Goal: Information Seeking & Learning: Compare options

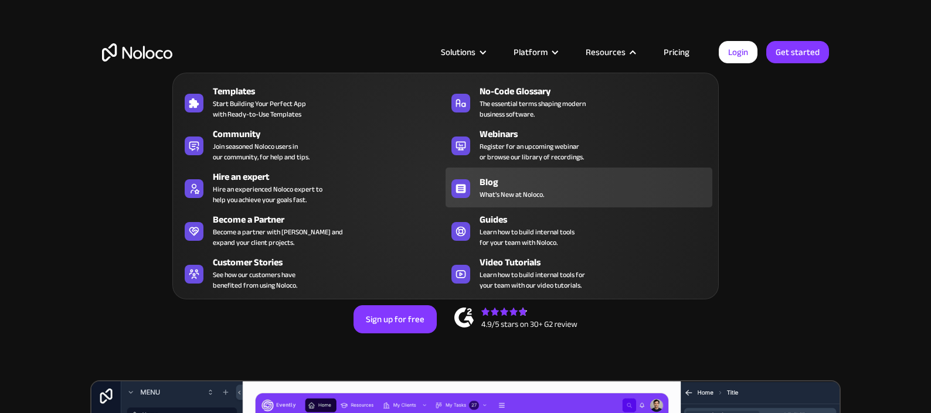
click at [506, 194] on span "What's New at Noloco." at bounding box center [512, 194] width 65 height 11
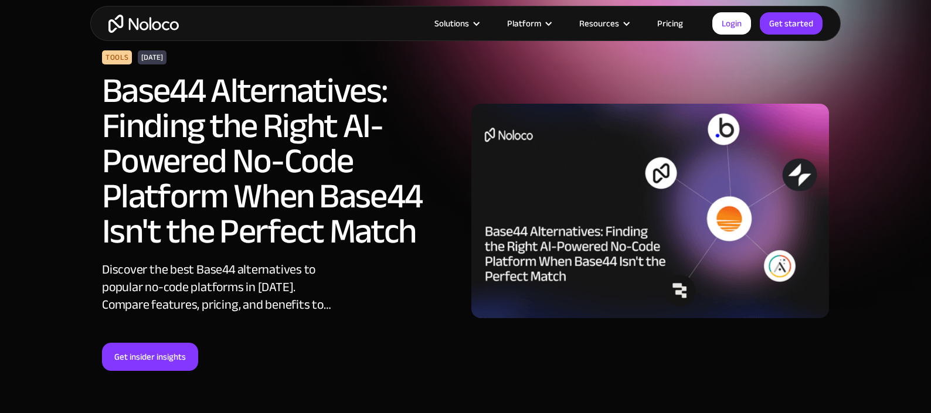
scroll to position [53, 0]
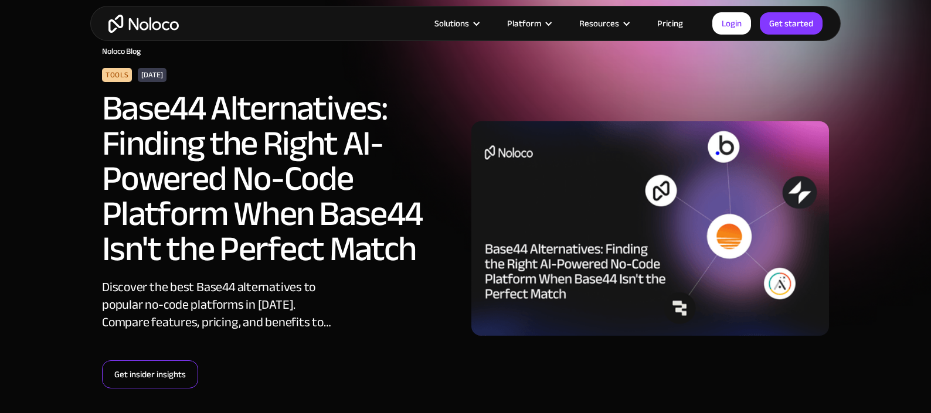
click at [158, 379] on link "Get insider insights" at bounding box center [150, 375] width 96 height 28
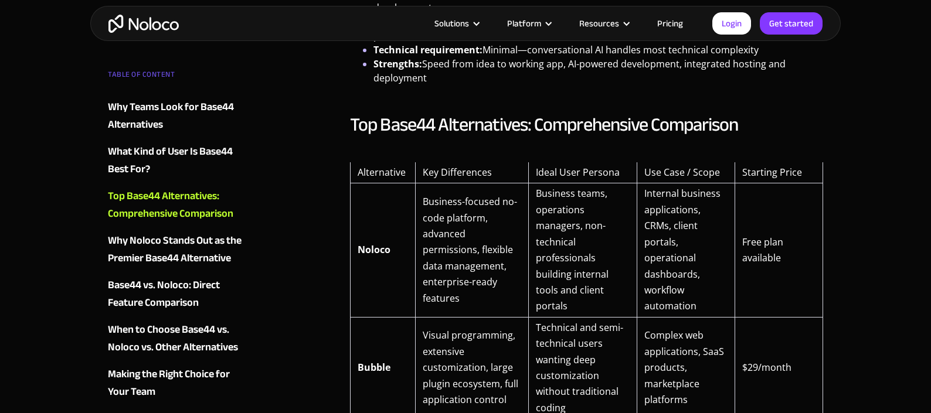
scroll to position [1231, 0]
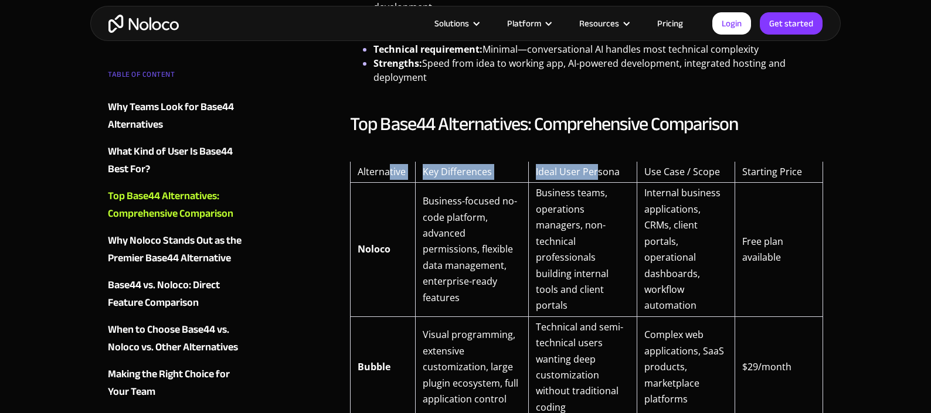
drag, startPoint x: 388, startPoint y: 170, endPoint x: 598, endPoint y: 168, distance: 210.0
click at [598, 168] on tr "Alternative Key Differences Ideal User Persona Use Case / Scope Starting Price" at bounding box center [586, 172] width 473 height 21
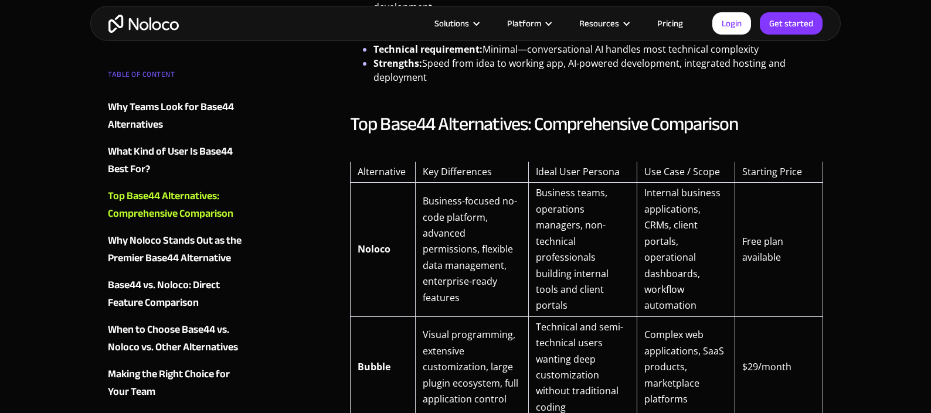
click at [606, 171] on td "Ideal User Persona" at bounding box center [582, 172] width 109 height 21
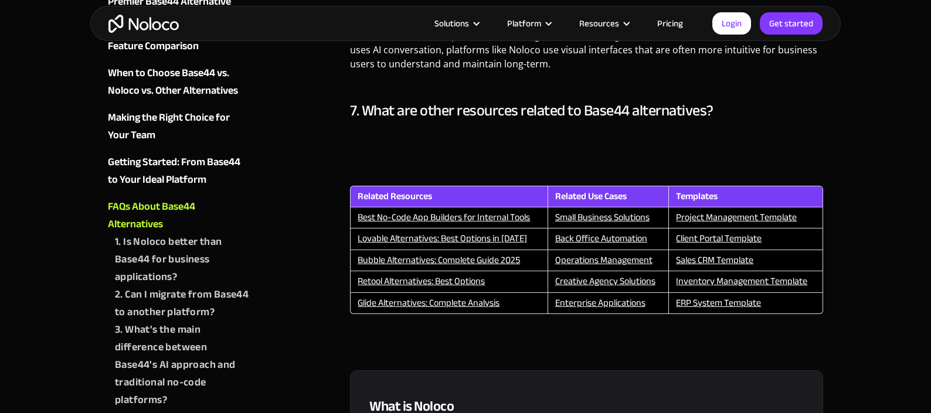
scroll to position [4886, 0]
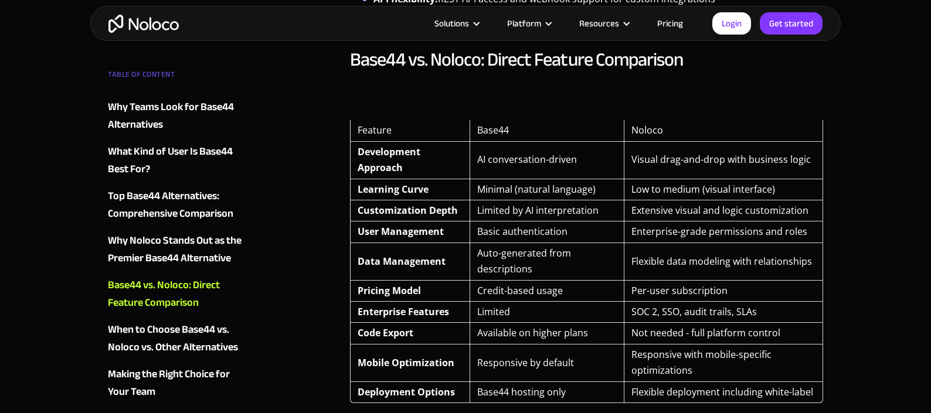
scroll to position [2670, 0]
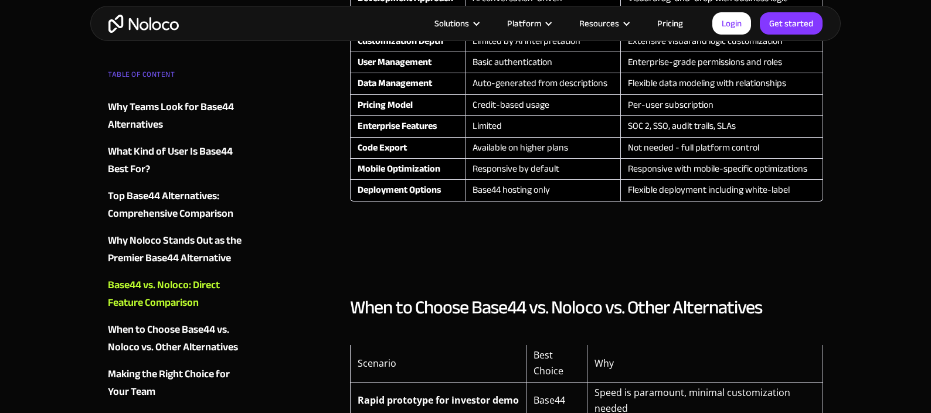
scroll to position [2849, 0]
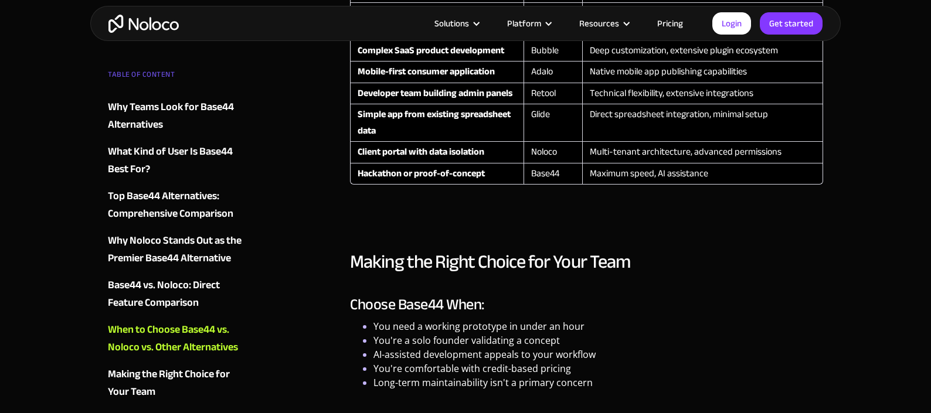
scroll to position [2562, 0]
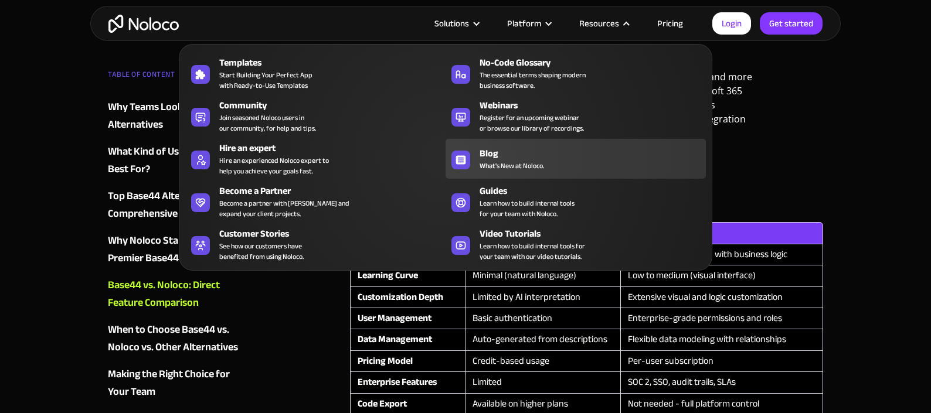
click at [489, 161] on span "What's New at Noloco." at bounding box center [512, 166] width 65 height 11
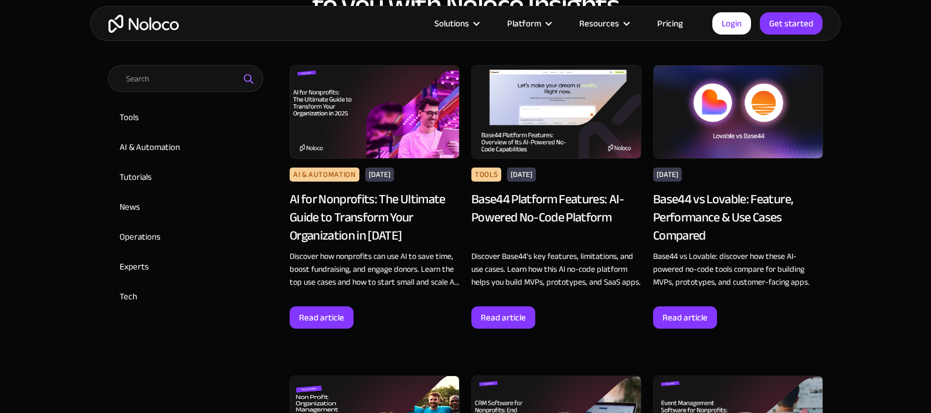
scroll to position [602, 0]
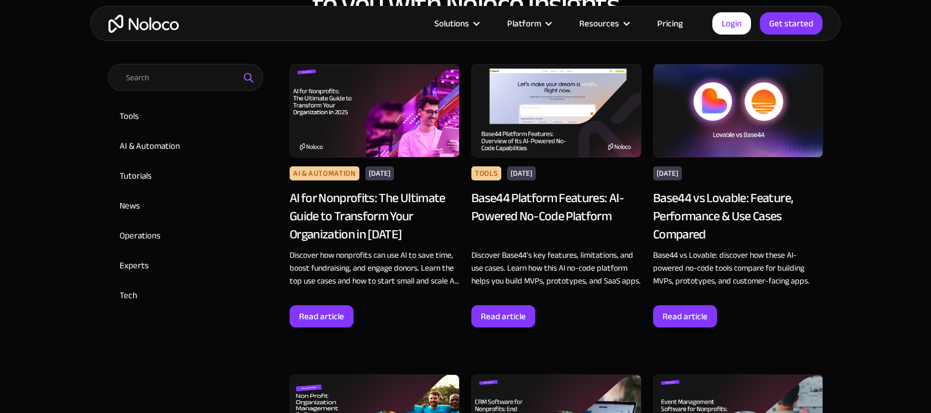
click at [540, 200] on div "Base44 Platform Features: AI-Powered No-Code Platform" at bounding box center [557, 216] width 170 height 54
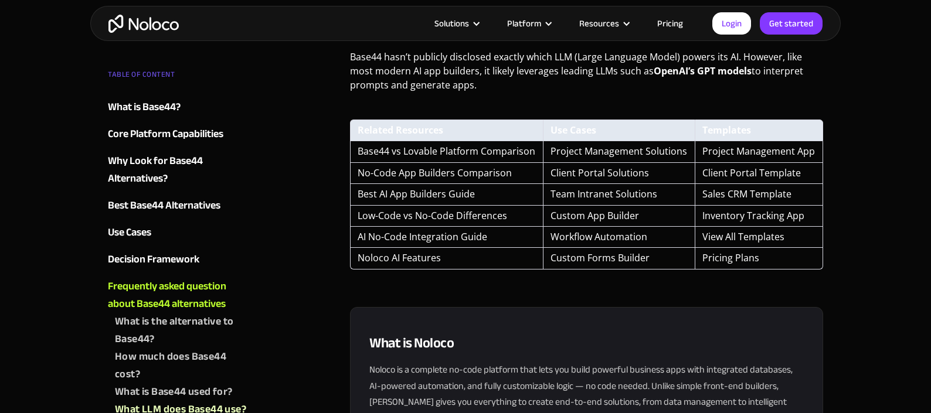
scroll to position [3306, 0]
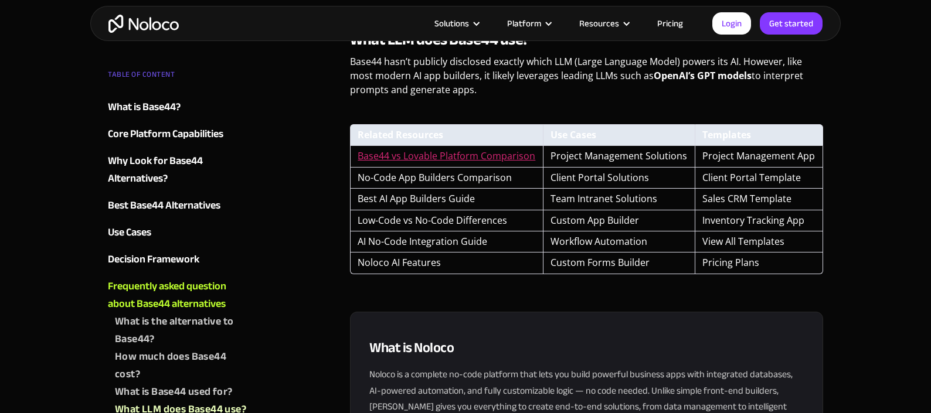
click at [428, 150] on link "Base44 vs Lovable Platform Comparison" at bounding box center [447, 156] width 178 height 13
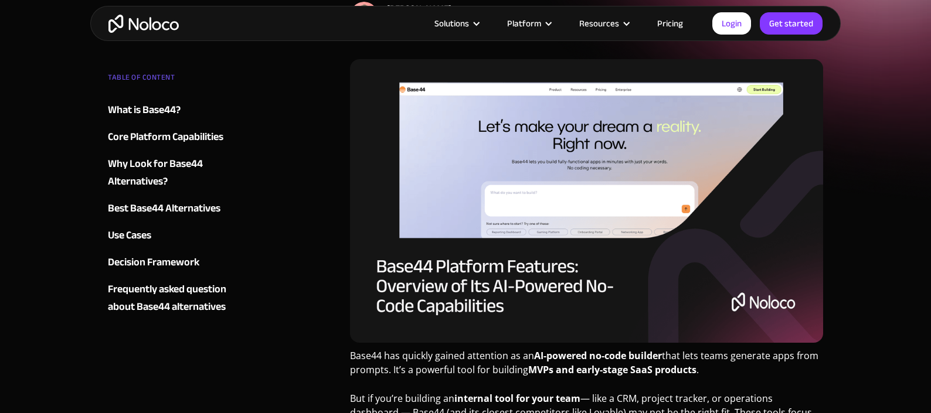
scroll to position [0, 0]
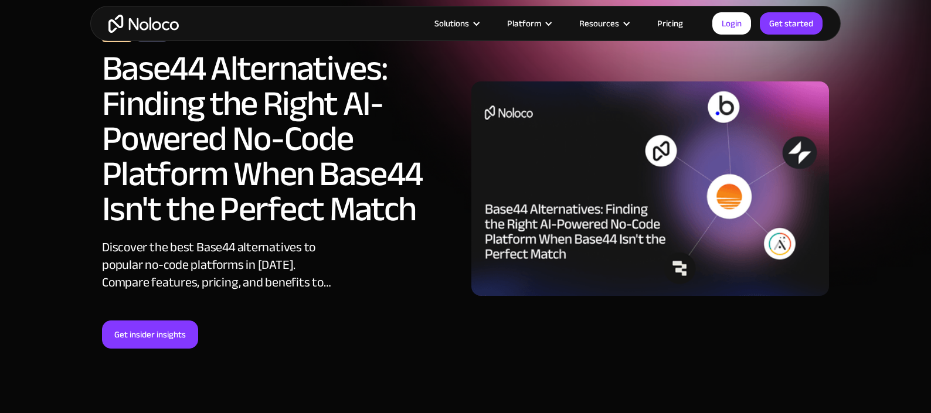
scroll to position [178, 0]
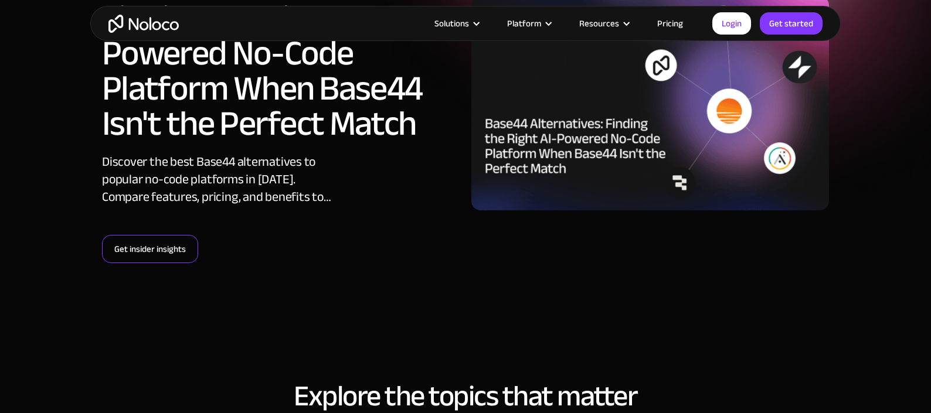
click at [141, 247] on link "Get insider insights" at bounding box center [150, 249] width 96 height 28
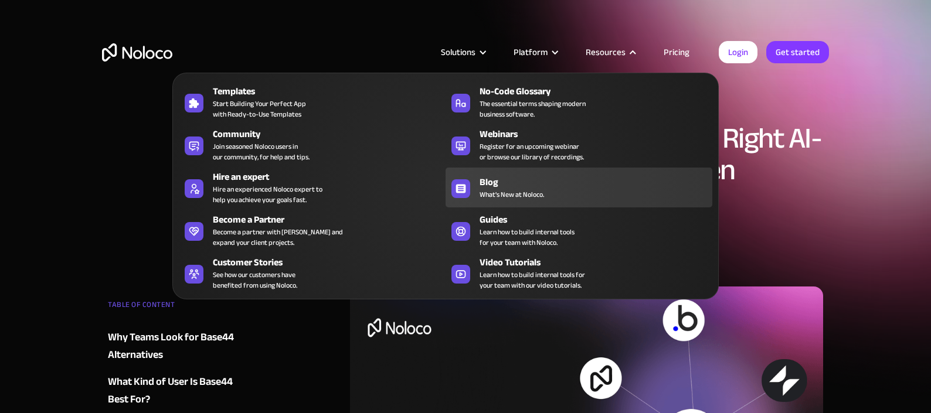
click at [501, 190] on span "What's New at Noloco." at bounding box center [512, 194] width 65 height 11
